Goal: Find specific page/section: Find specific page/section

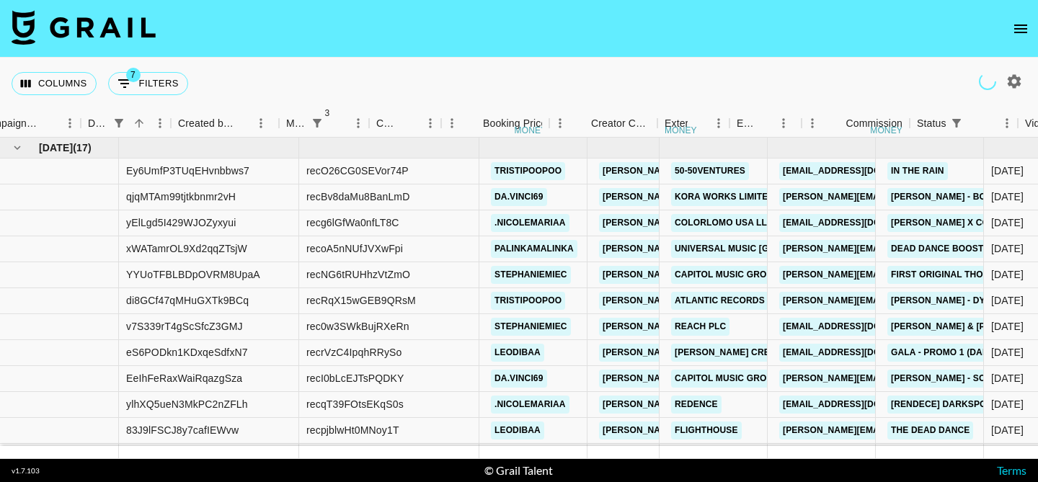
scroll to position [0, 903]
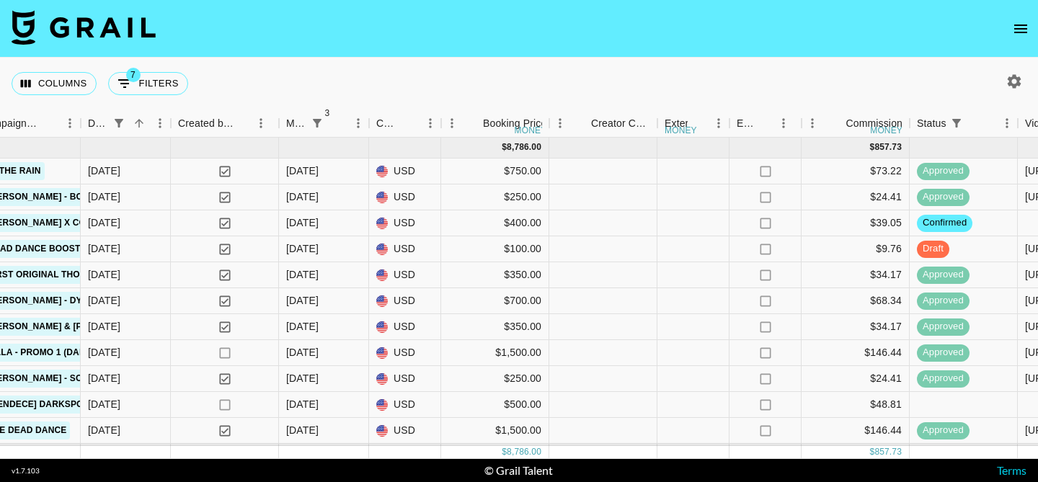
click at [1015, 33] on icon "open drawer" at bounding box center [1020, 28] width 17 height 17
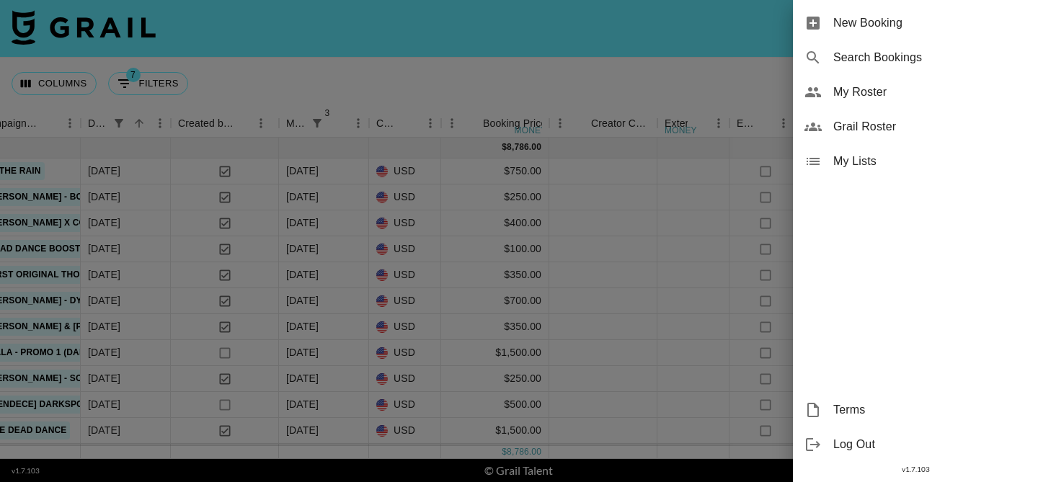
click at [715, 68] on div at bounding box center [519, 241] width 1038 height 482
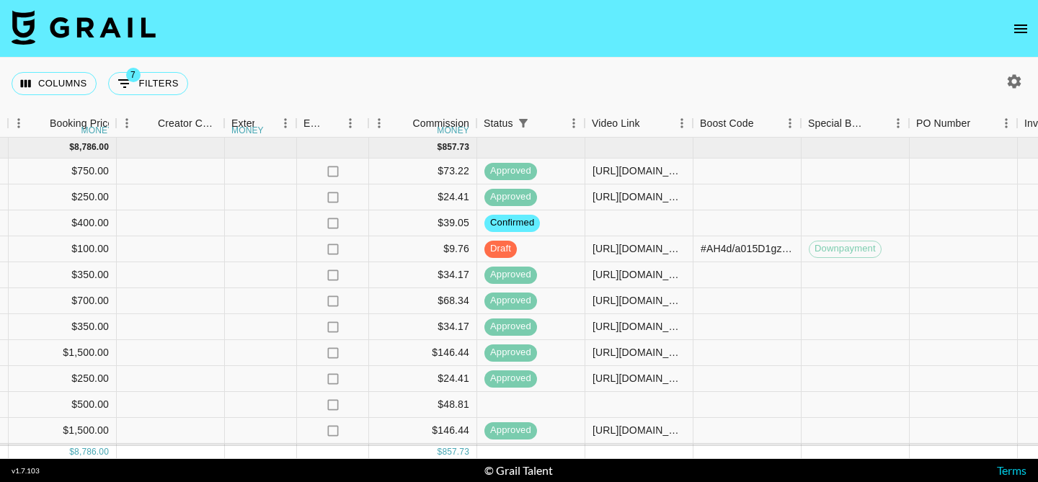
scroll to position [0, 1337]
click at [1024, 27] on icon "open drawer" at bounding box center [1020, 29] width 13 height 9
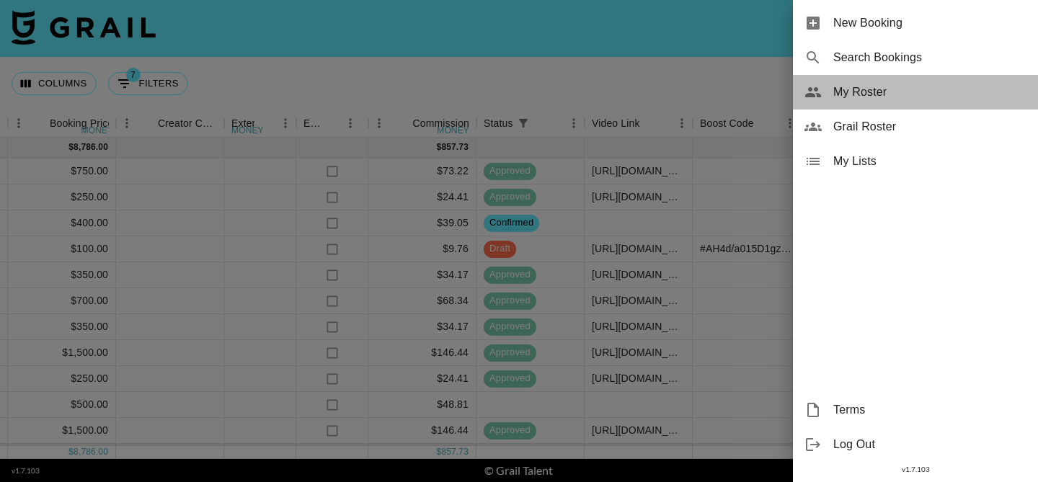
click at [927, 82] on div "My Roster" at bounding box center [915, 92] width 245 height 35
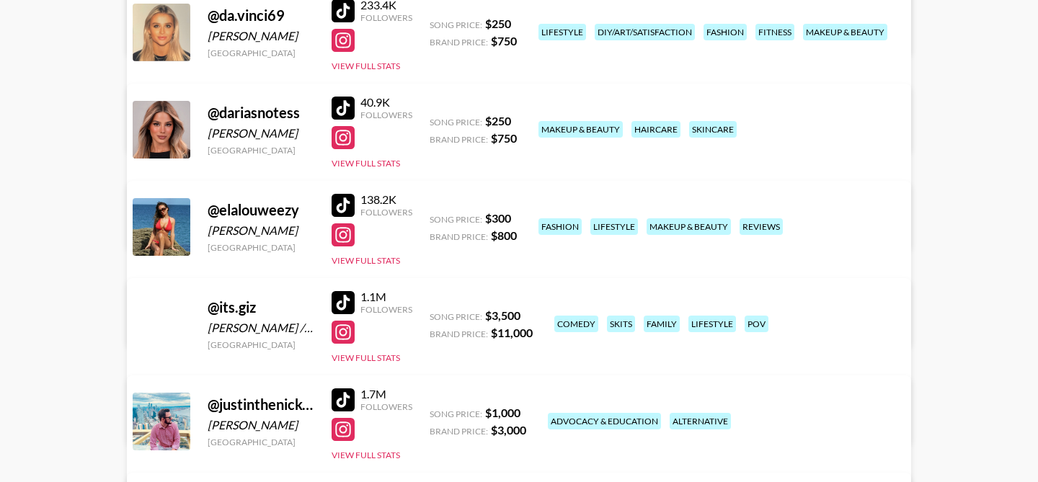
scroll to position [306, 0]
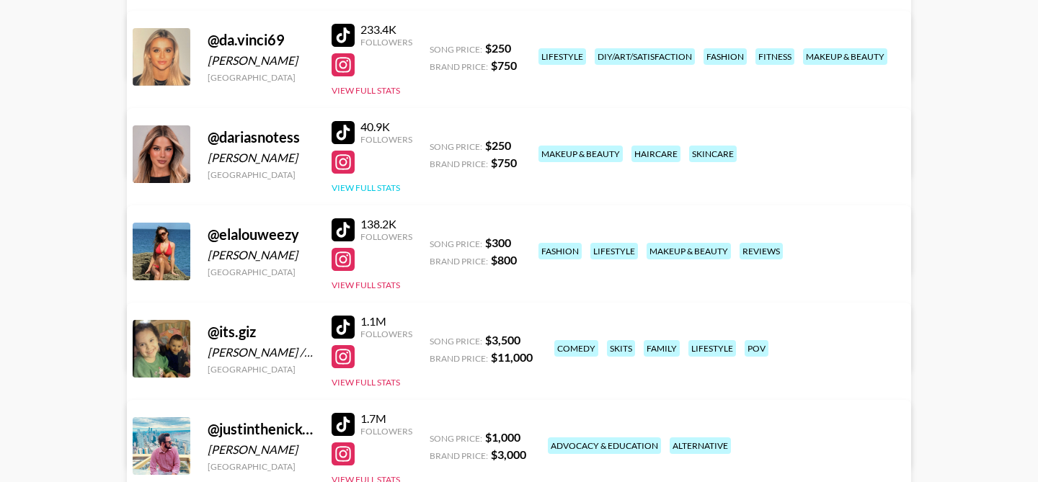
click at [382, 183] on button "View Full Stats" at bounding box center [366, 187] width 68 height 11
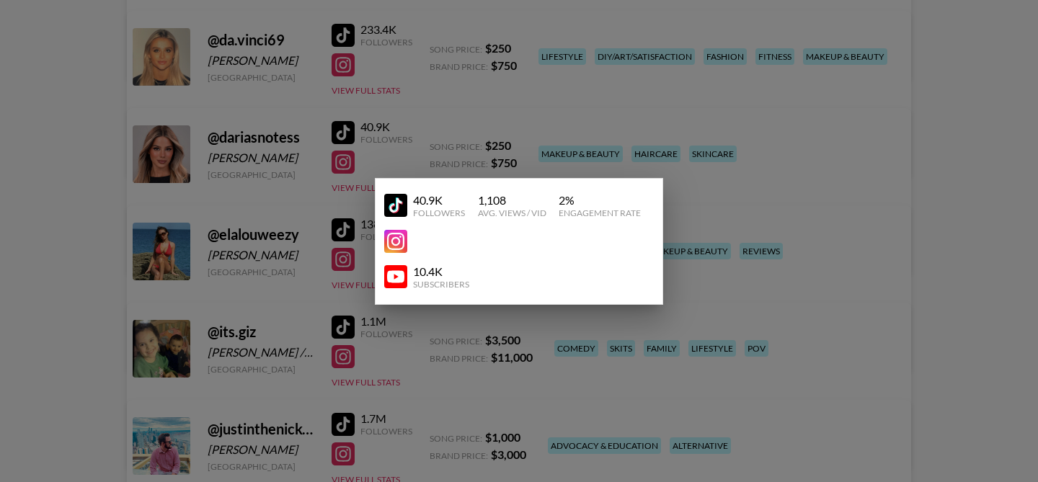
click at [386, 151] on div at bounding box center [519, 241] width 1038 height 482
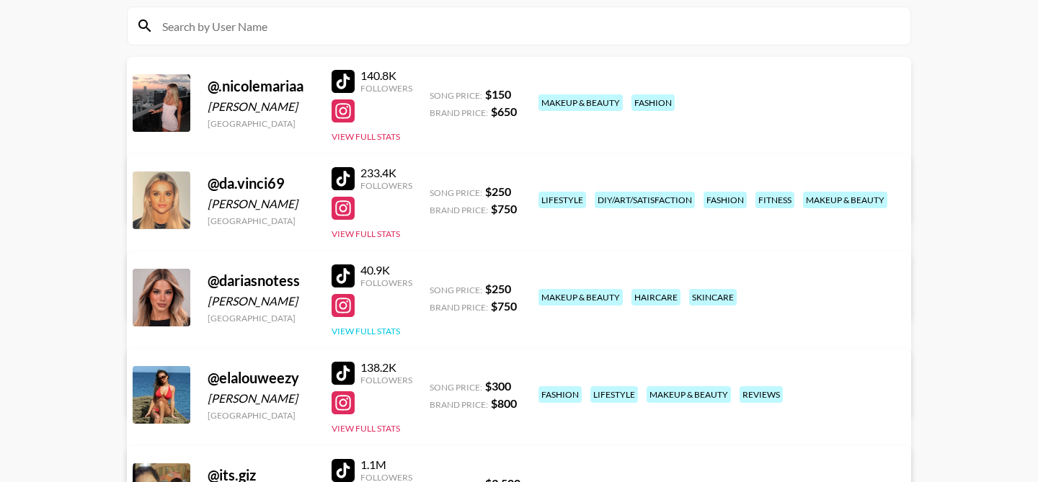
scroll to position [0, 0]
